Goal: Check status

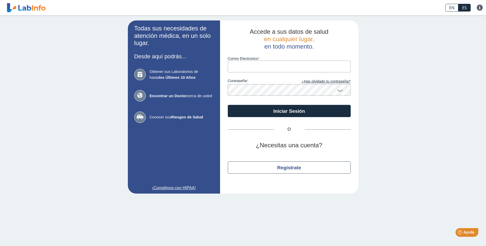
click at [234, 70] on input "Correo Electronico" at bounding box center [289, 67] width 123 height 12
type input "[EMAIL_ADDRESS][DOMAIN_NAME]"
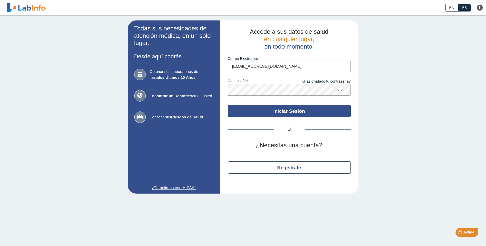
click at [285, 115] on button "Iniciar Sesión" at bounding box center [289, 111] width 123 height 12
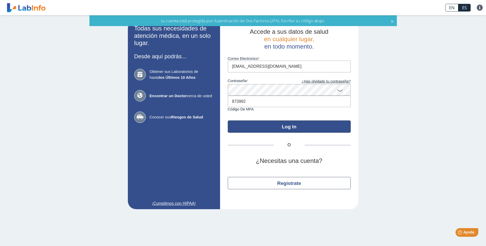
type input "873992"
click at [242, 128] on button "Log In" at bounding box center [289, 127] width 123 height 12
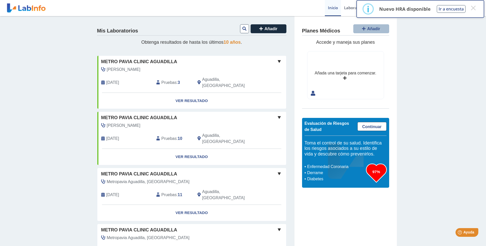
scroll to position [26, 0]
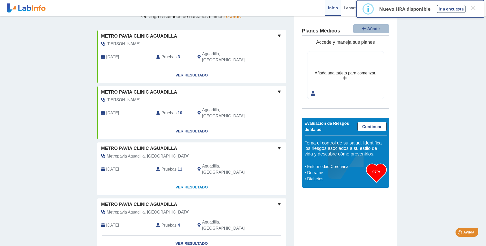
click at [185, 179] on link "Ver Resultado" at bounding box center [191, 187] width 189 height 16
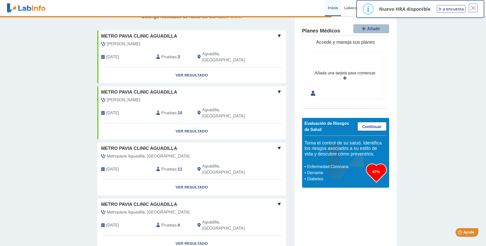
click at [475, 6] on button "×" at bounding box center [472, 7] width 9 height 9
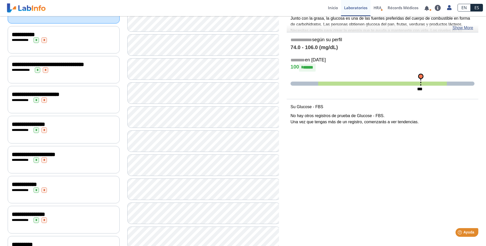
scroll to position [33, 0]
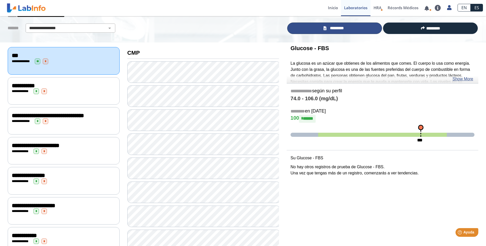
click at [346, 29] on link "*********" at bounding box center [334, 29] width 95 height 12
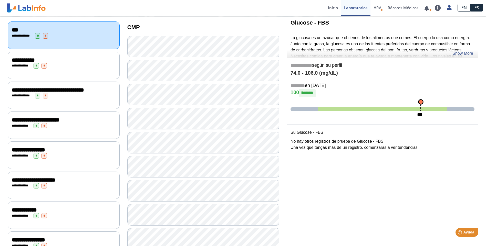
scroll to position [0, 0]
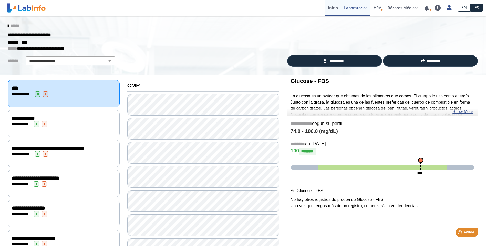
click at [337, 6] on link "Inicio" at bounding box center [333, 8] width 16 height 16
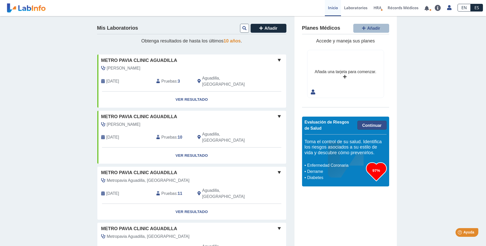
click at [367, 125] on span "Continuar" at bounding box center [371, 125] width 19 height 4
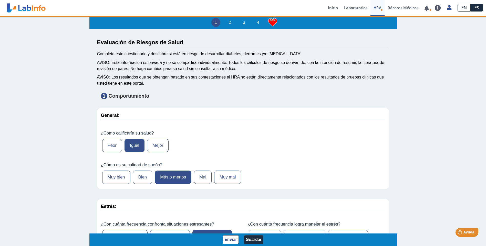
type input "214"
type input "[PERSON_NAME]"
type input "[DATE]"
select select
type input "[US_STATE] [GEOGRAPHIC_DATA]"
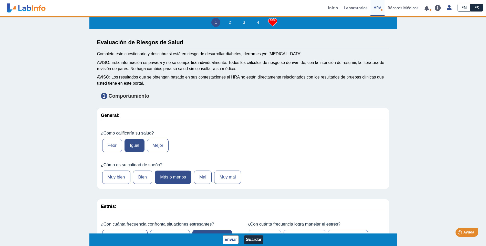
select select "1: 216"
select select "4: 277"
select select "2: 134"
select select "15: 182"
select select "5: 147"
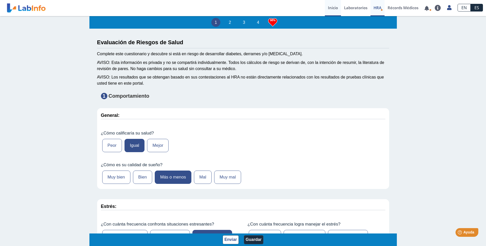
click at [334, 8] on link "Inicio" at bounding box center [333, 8] width 16 height 16
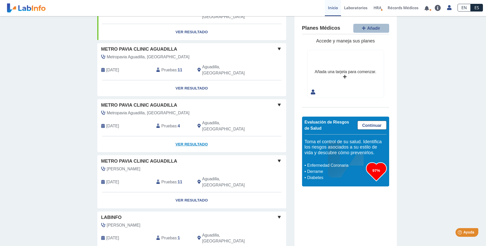
scroll to position [98, 0]
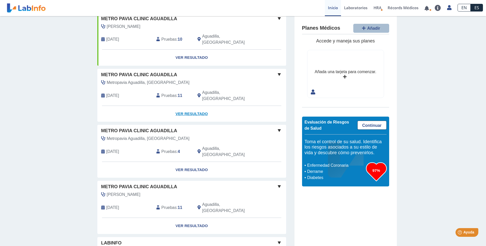
click at [188, 106] on link "Ver Resultado" at bounding box center [191, 114] width 189 height 16
